Goal: Transaction & Acquisition: Purchase product/service

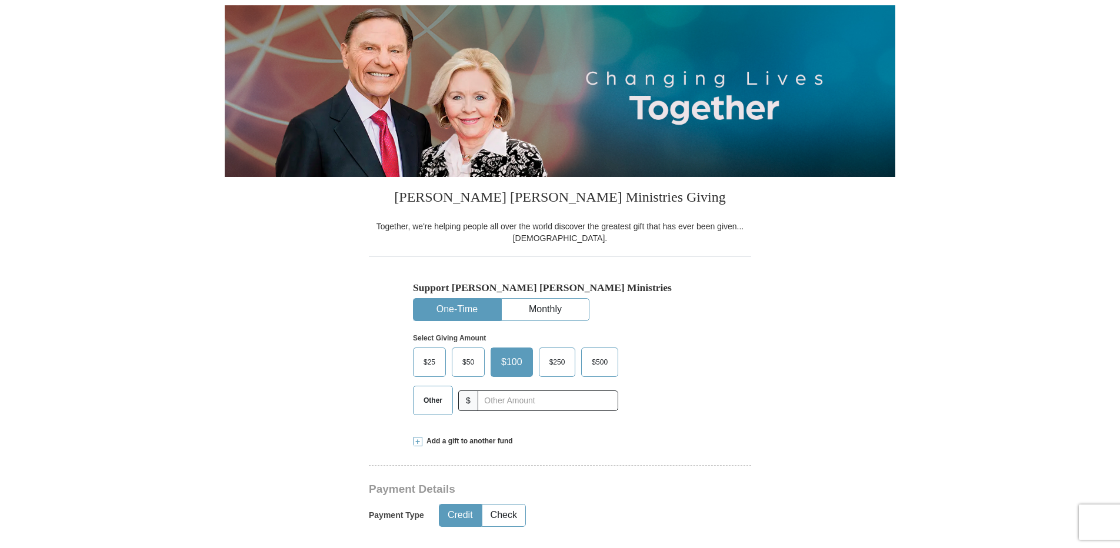
click at [470, 361] on span "$50" at bounding box center [468, 362] width 24 height 18
click at [0, 0] on input "$50" at bounding box center [0, 0] width 0 height 0
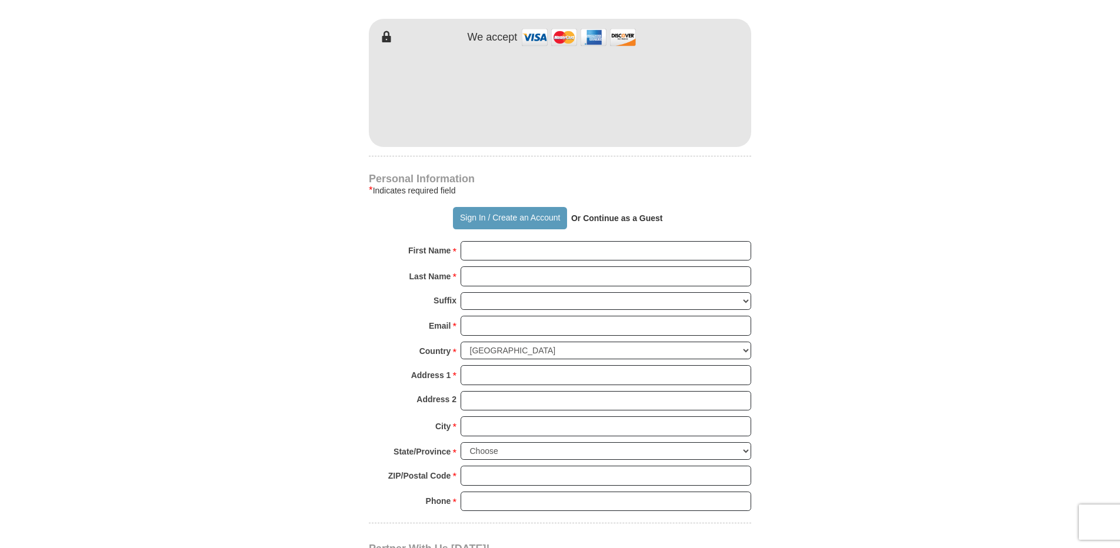
scroll to position [588, 0]
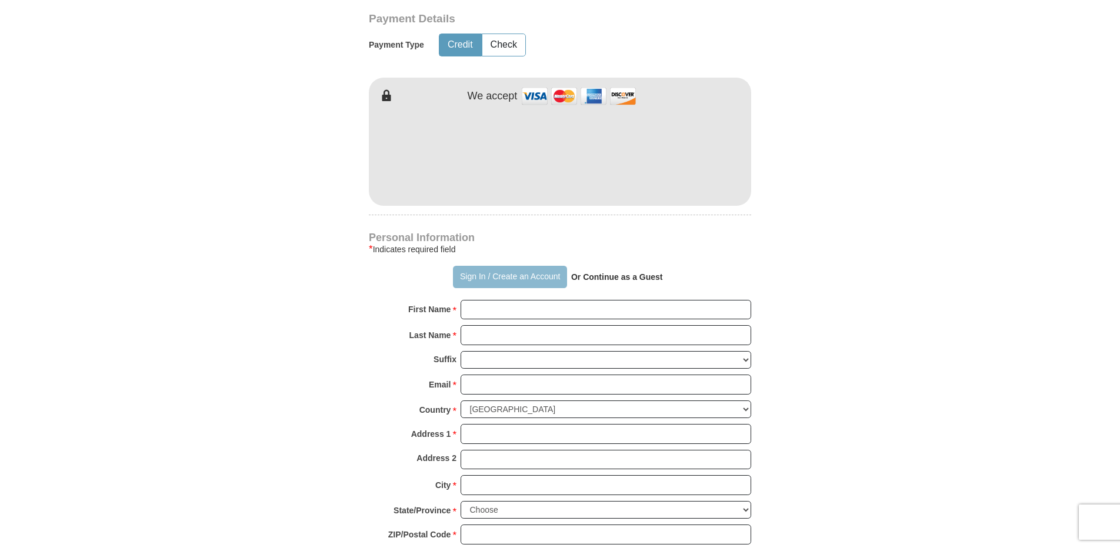
click at [476, 279] on button "Sign In / Create an Account" at bounding box center [510, 277] width 114 height 22
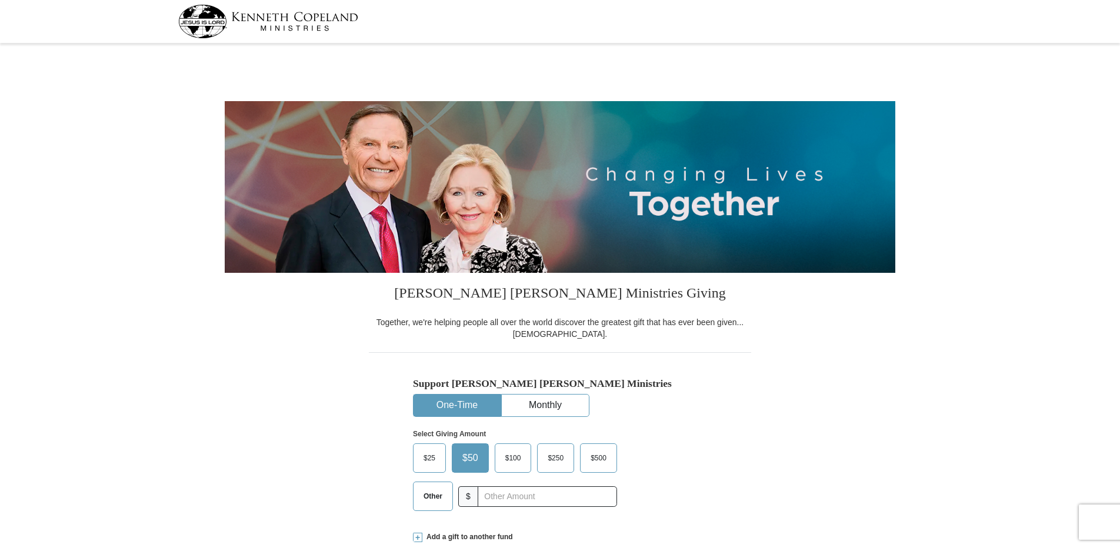
select select "OH"
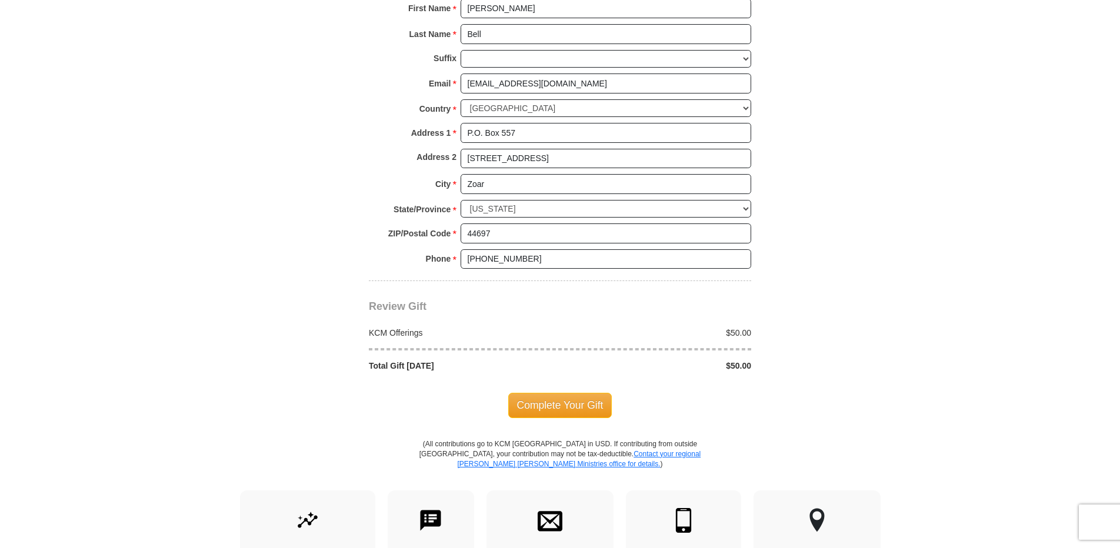
click at [505, 401] on div "Complete Your Gift" at bounding box center [560, 405] width 382 height 25
drag, startPoint x: 505, startPoint y: 401, endPoint x: 535, endPoint y: 405, distance: 29.6
click at [535, 405] on div "Complete Your Gift" at bounding box center [560, 405] width 382 height 25
click at [535, 405] on span "Complete Your Gift" at bounding box center [560, 405] width 104 height 25
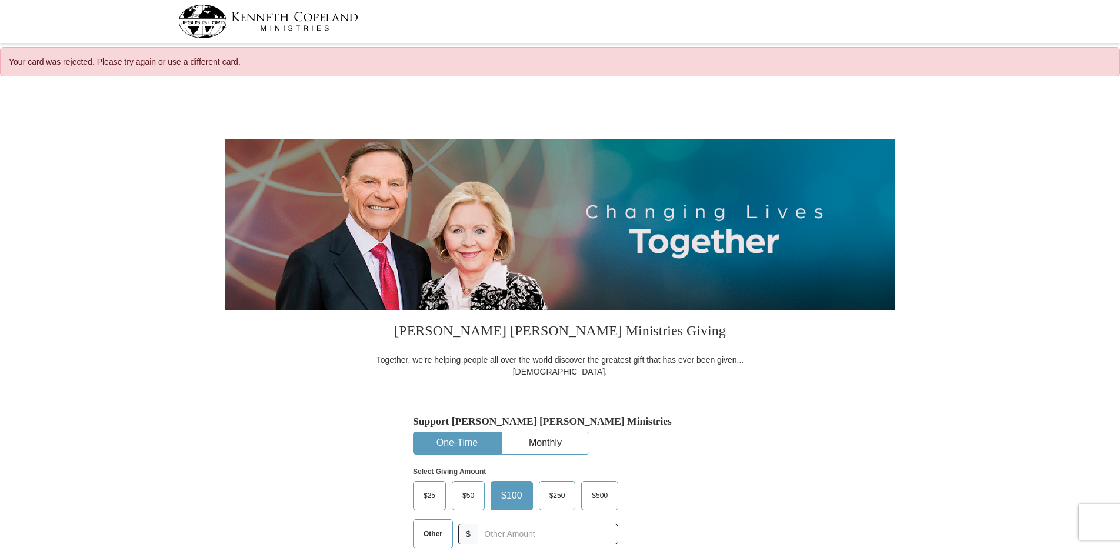
select select "OH"
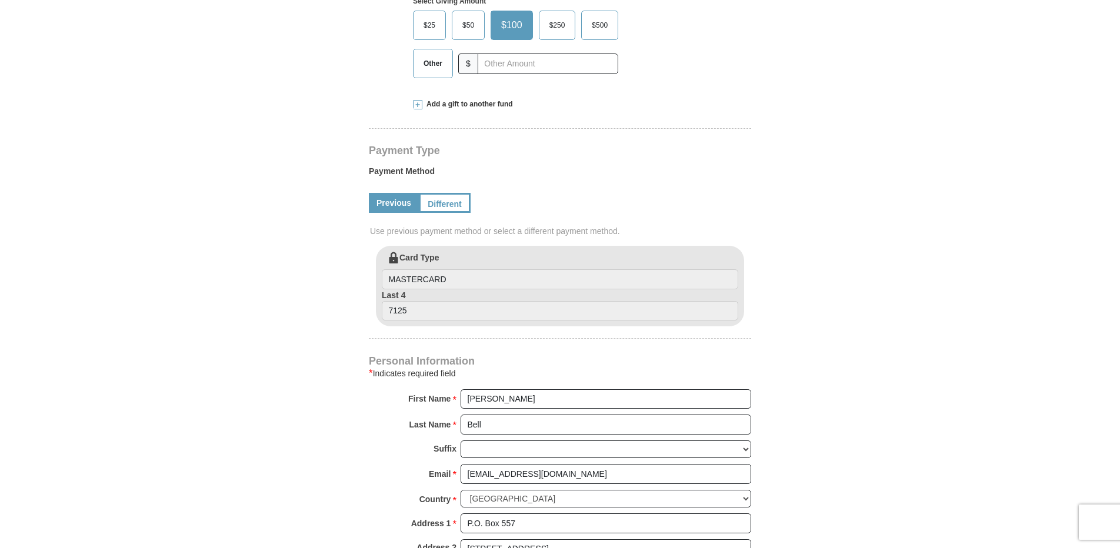
scroll to position [529, 0]
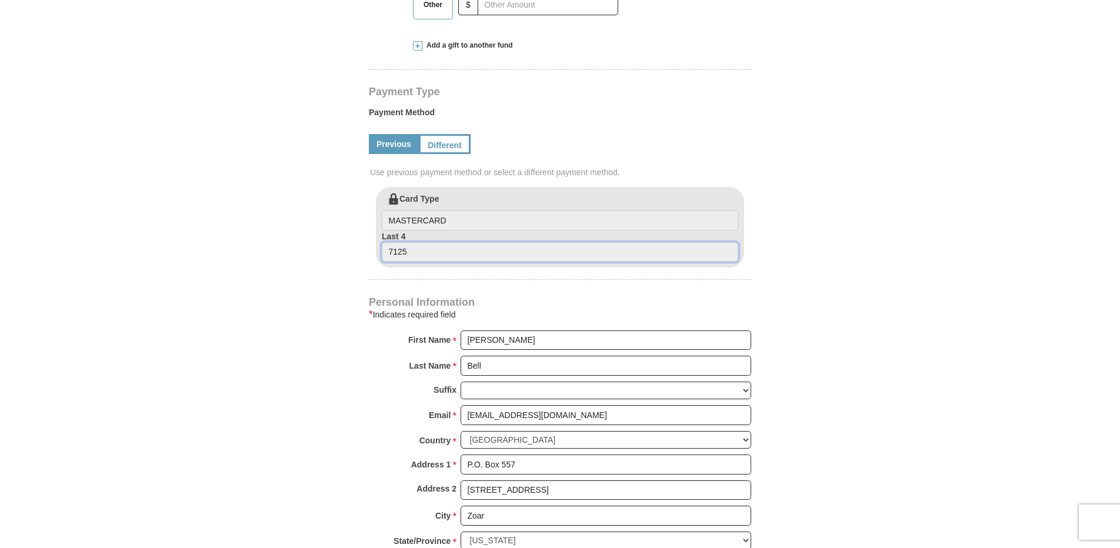
click at [409, 254] on input "7125" at bounding box center [560, 252] width 356 height 20
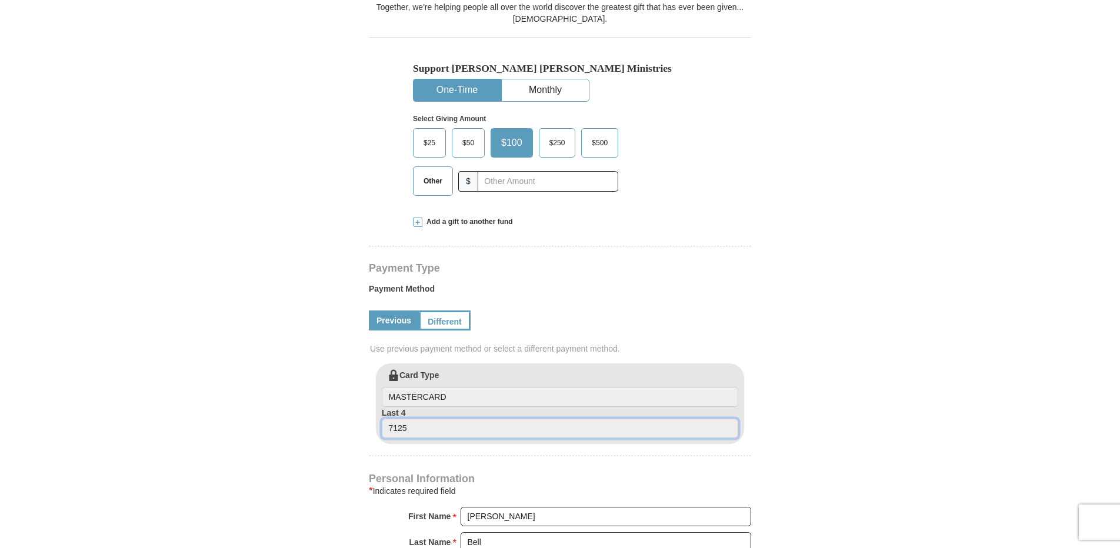
scroll to position [412, 0]
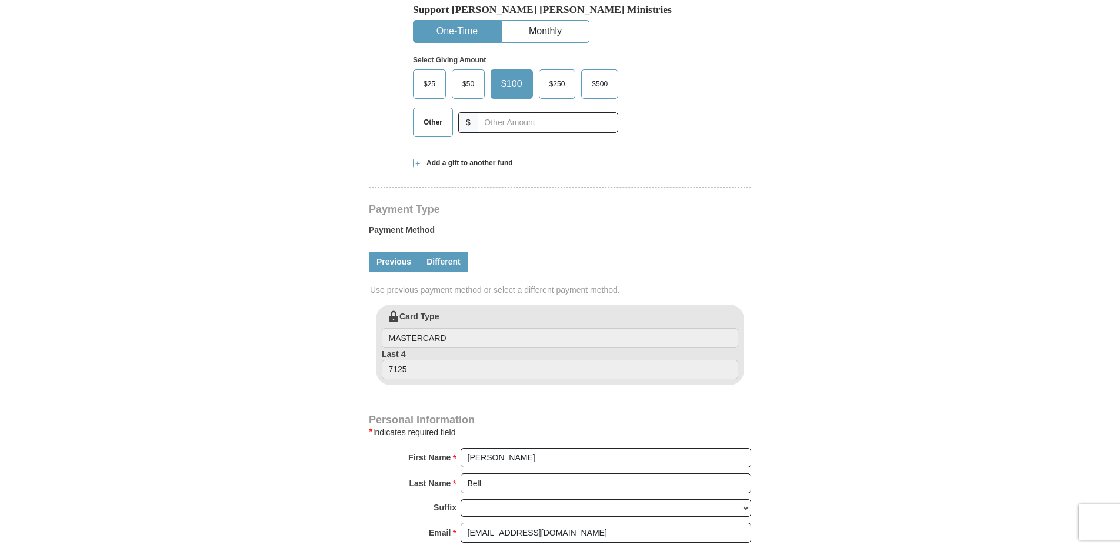
click at [439, 266] on link "Different" at bounding box center [443, 262] width 49 height 20
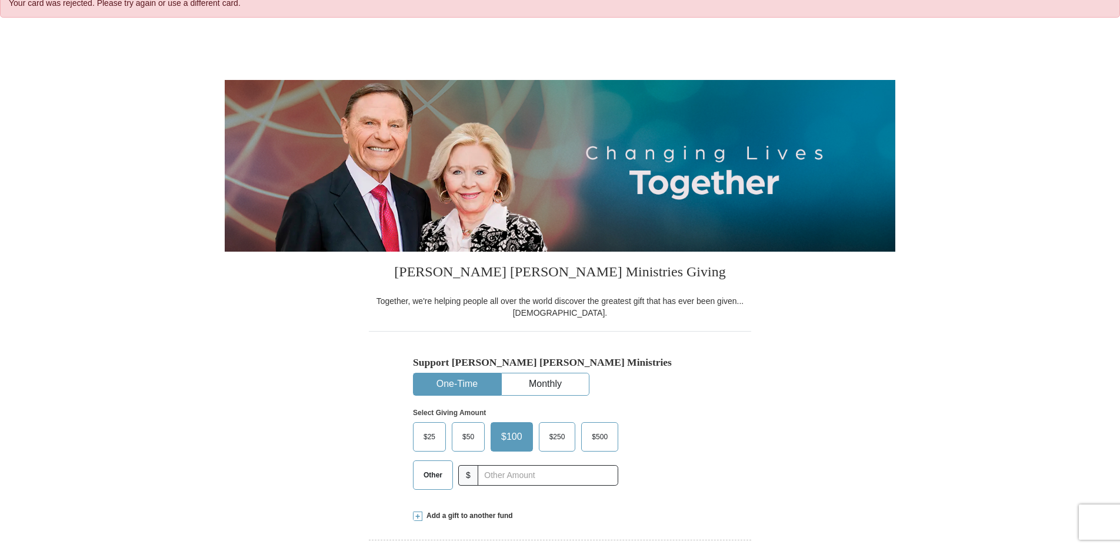
scroll to position [118, 0]
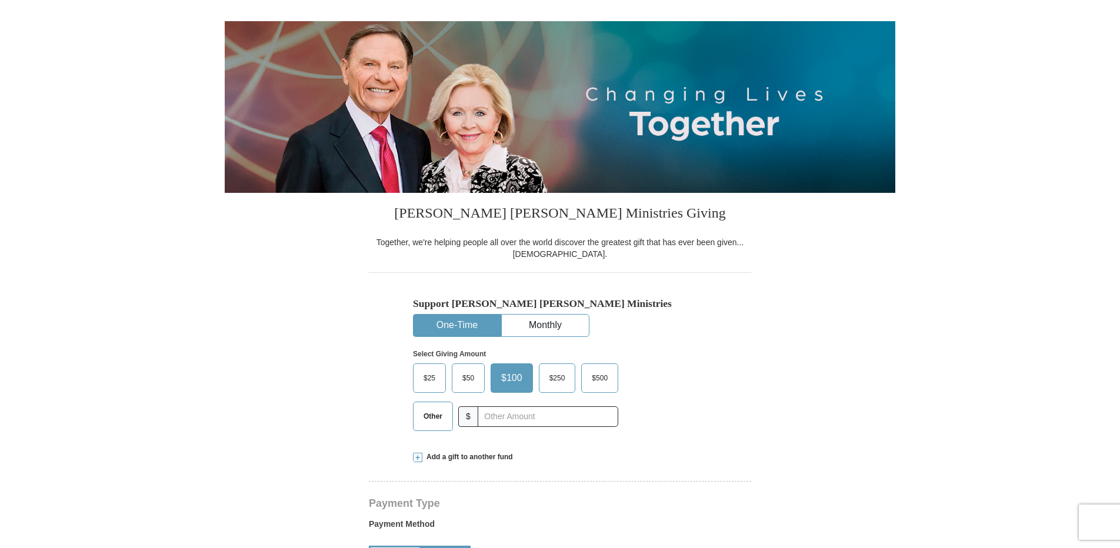
click at [461, 369] on label "$50" at bounding box center [468, 378] width 32 height 28
click at [0, 0] on input "$50" at bounding box center [0, 0] width 0 height 0
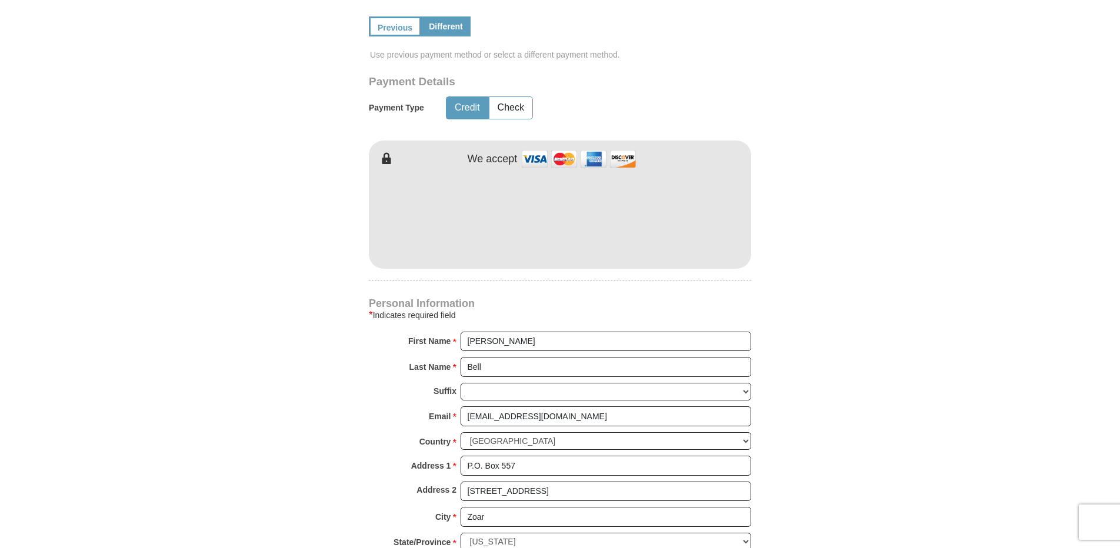
scroll to position [353, 0]
